Goal: Transaction & Acquisition: Purchase product/service

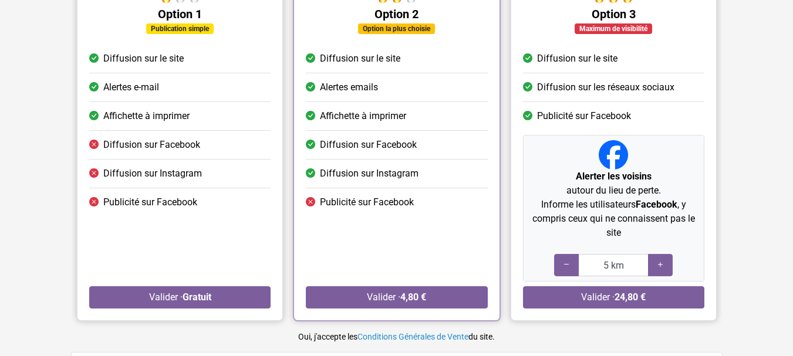
scroll to position [157, 0]
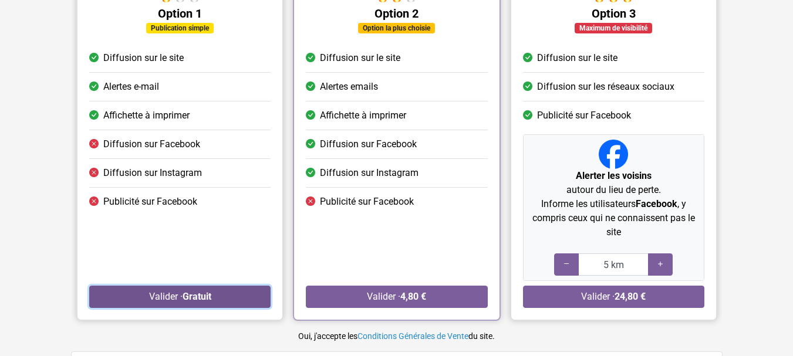
click at [201, 295] on strong "Gratuit" at bounding box center [196, 296] width 29 height 11
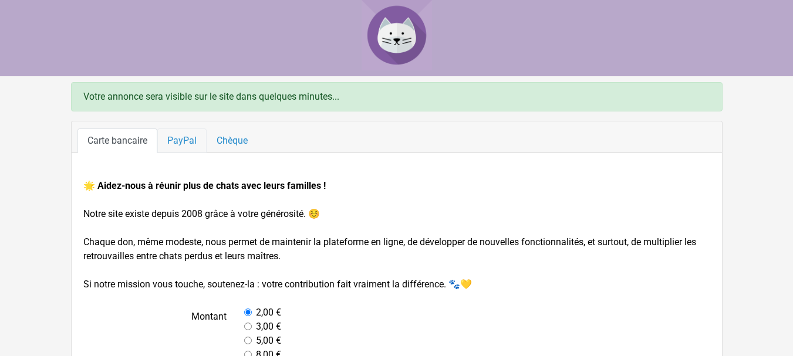
click at [199, 141] on link "PayPal" at bounding box center [181, 141] width 49 height 25
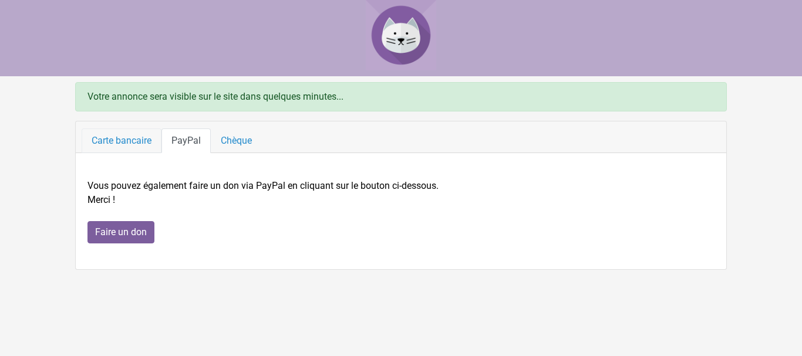
click at [121, 140] on link "Carte bancaire" at bounding box center [122, 141] width 80 height 25
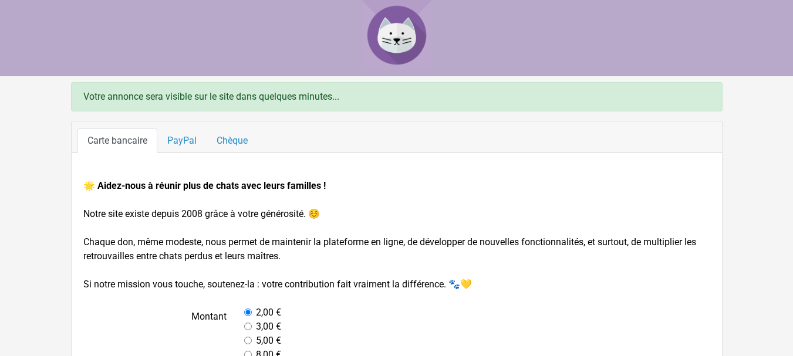
click at [121, 140] on link "Carte bancaire" at bounding box center [117, 141] width 80 height 25
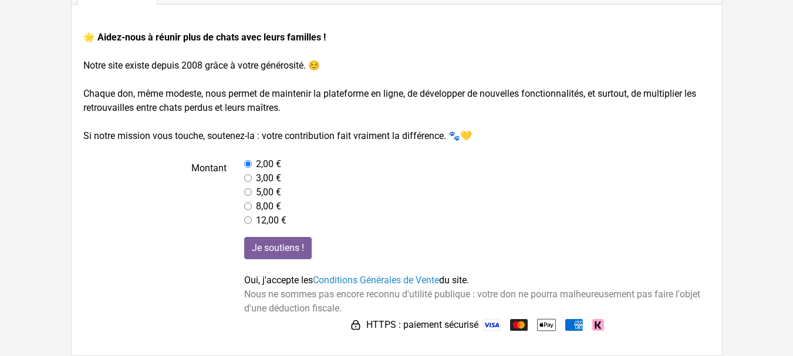
scroll to position [147, 0]
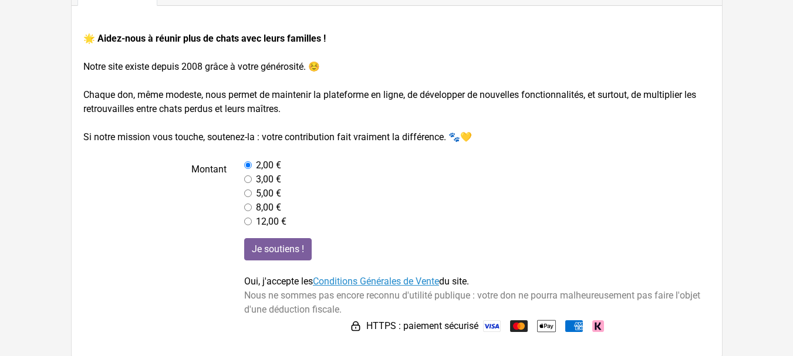
click at [387, 279] on link "Conditions Générales de Vente" at bounding box center [376, 281] width 126 height 11
click at [224, 272] on label at bounding box center [155, 286] width 161 height 97
click at [224, 279] on label at bounding box center [155, 286] width 161 height 97
click at [255, 207] on div "8,00 €" at bounding box center [477, 208] width 466 height 14
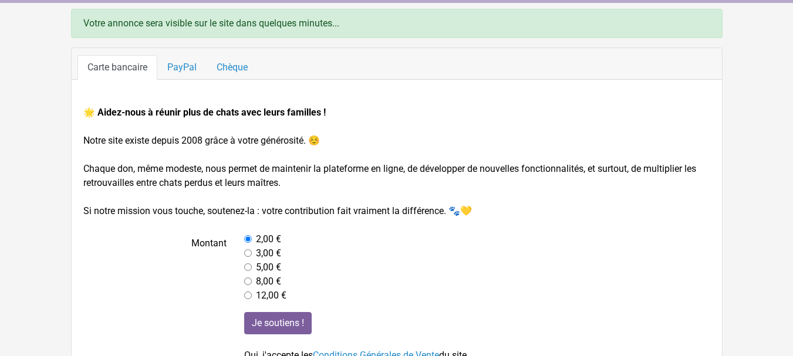
scroll to position [0, 0]
